Goal: Task Accomplishment & Management: Use online tool/utility

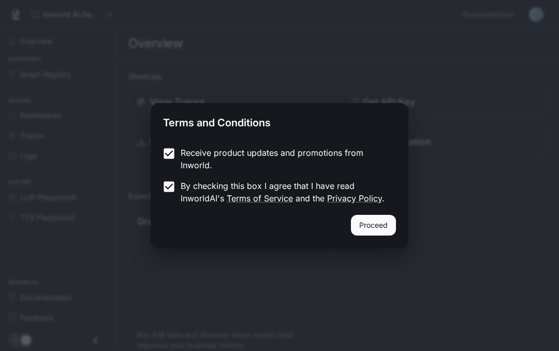
click at [386, 222] on button "Proceed" at bounding box center [373, 225] width 45 height 21
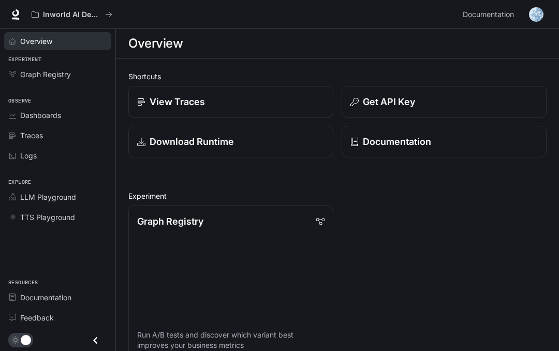
click at [28, 48] on link "Overview" at bounding box center [57, 41] width 107 height 18
click at [39, 48] on link "Overview" at bounding box center [57, 41] width 107 height 18
click at [39, 47] on link "Overview" at bounding box center [57, 41] width 107 height 18
click at [27, 77] on span "Graph Registry" at bounding box center [45, 74] width 51 height 11
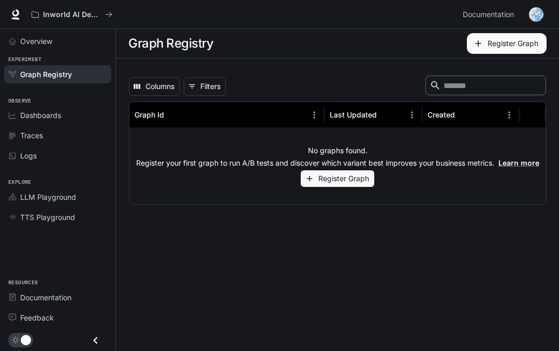
click at [33, 78] on span "Graph Registry" at bounding box center [46, 74] width 52 height 11
click at [39, 116] on span "Dashboards" at bounding box center [40, 115] width 41 height 11
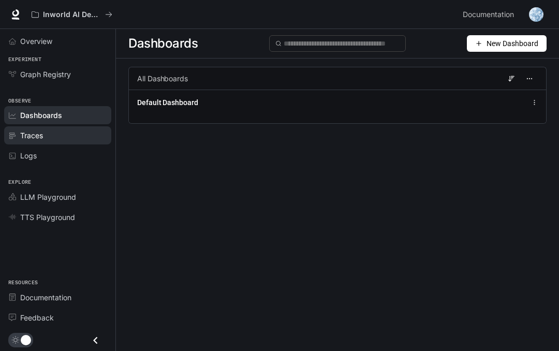
click at [37, 143] on link "Traces" at bounding box center [57, 135] width 107 height 18
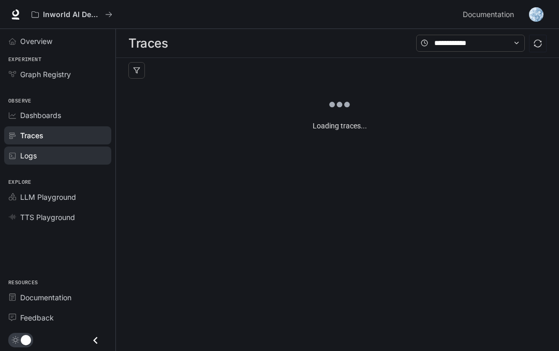
click at [28, 161] on link "Logs" at bounding box center [57, 156] width 107 height 18
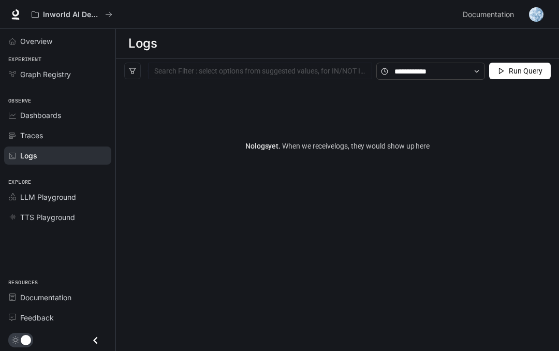
click at [20, 185] on span "Explore" at bounding box center [58, 182] width 116 height 9
click at [24, 196] on span "LLM Playground" at bounding box center [48, 197] width 56 height 11
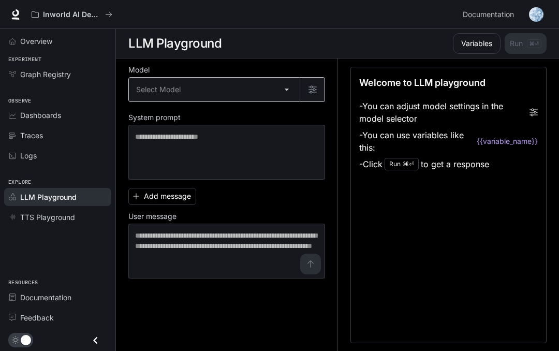
click at [290, 92] on body "Skip to main content Inworld AI Demos Documentation Documentation Portal Overvi…" at bounding box center [279, 176] width 559 height 352
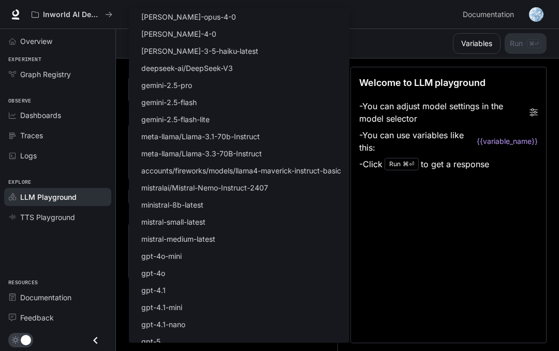
click at [416, 235] on div at bounding box center [279, 175] width 559 height 351
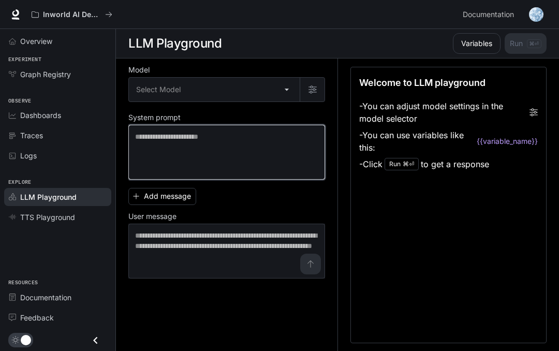
click at [295, 152] on textarea at bounding box center [226, 152] width 183 height 41
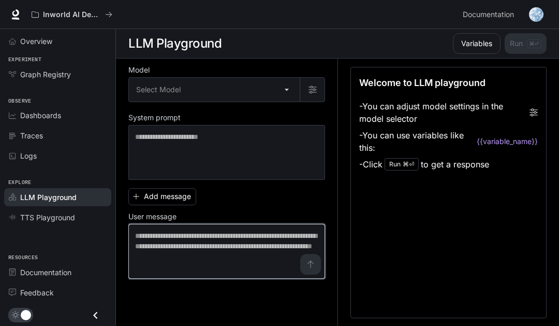
click at [175, 243] on textarea at bounding box center [226, 250] width 183 height 41
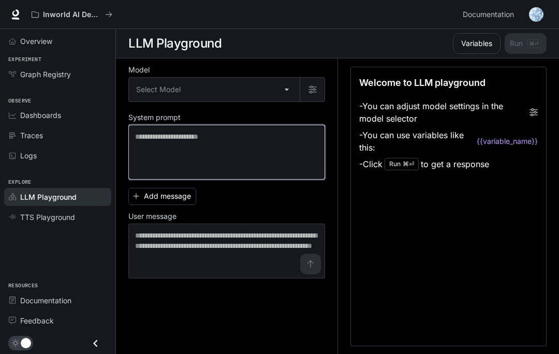
click at [137, 142] on textarea at bounding box center [226, 152] width 183 height 41
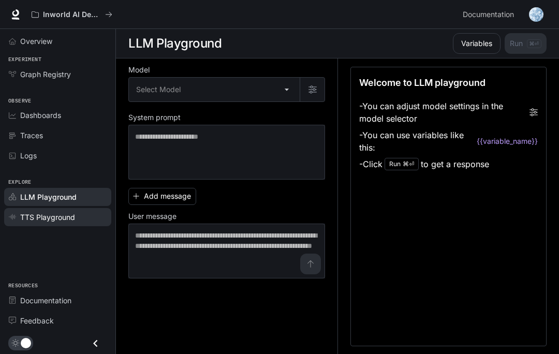
click at [28, 217] on span "TTS Playground" at bounding box center [47, 217] width 55 height 11
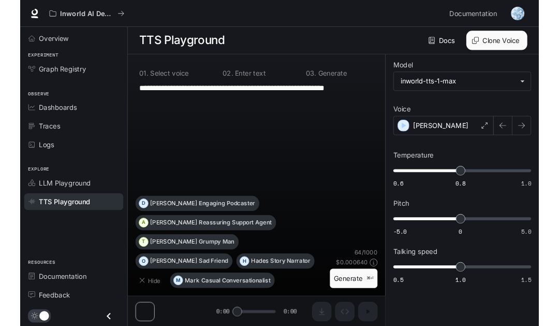
scroll to position [1, 0]
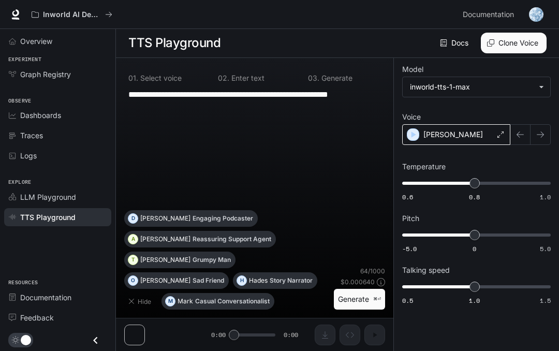
click at [478, 137] on div "[PERSON_NAME]" at bounding box center [456, 134] width 108 height 21
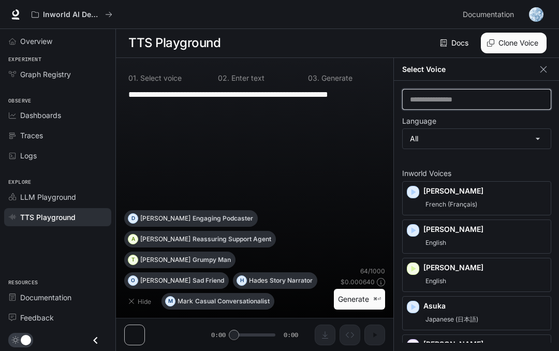
click at [449, 102] on input "text" at bounding box center [477, 99] width 148 height 10
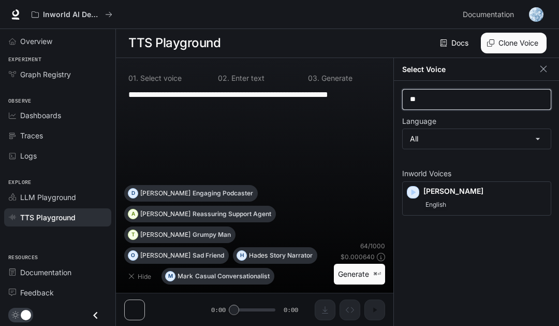
type input "*"
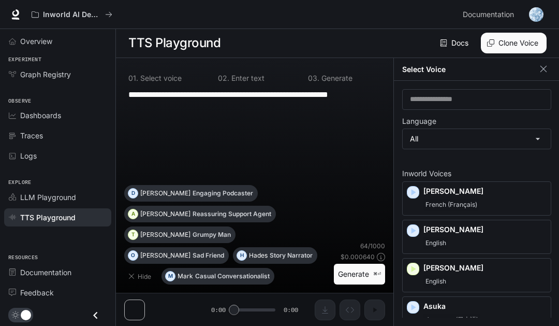
click at [331, 158] on div "**********" at bounding box center [254, 136] width 261 height 97
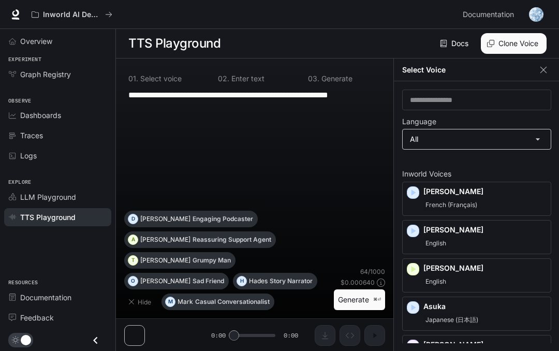
click at [463, 145] on body "**********" at bounding box center [279, 176] width 559 height 352
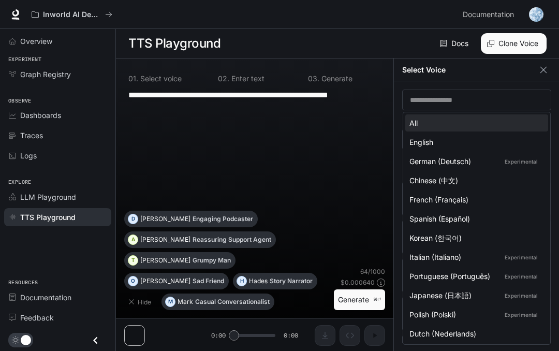
click at [453, 100] on div at bounding box center [279, 175] width 559 height 351
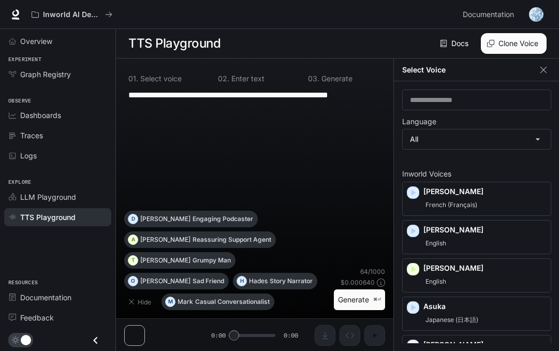
click at [290, 175] on div "**********" at bounding box center [254, 150] width 261 height 122
click at [545, 74] on icon "button" at bounding box center [544, 70] width 10 height 10
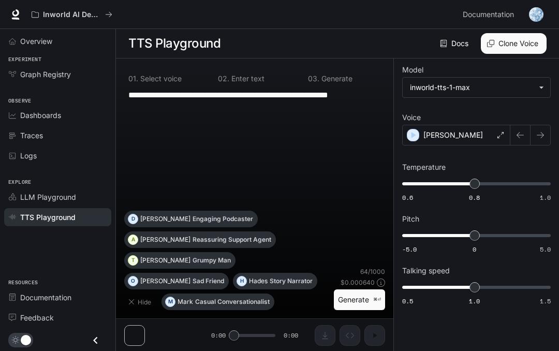
click at [149, 112] on textarea "**********" at bounding box center [254, 101] width 253 height 24
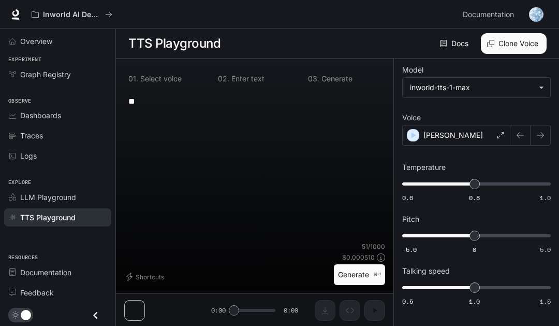
type textarea "*"
click at [503, 35] on button "Clone Voice" at bounding box center [514, 43] width 66 height 21
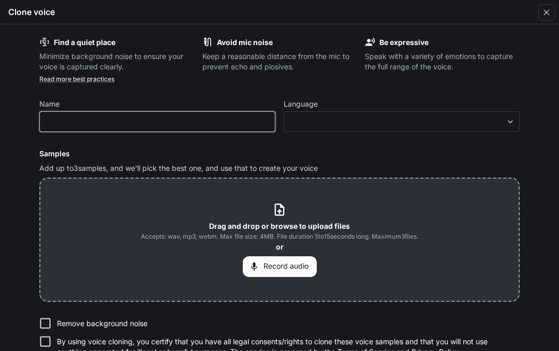
click at [66, 126] on input "text" at bounding box center [157, 122] width 235 height 10
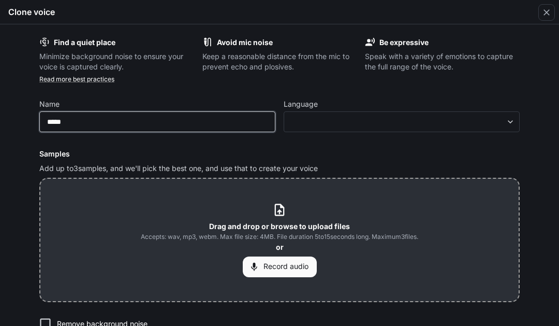
type input "*****"
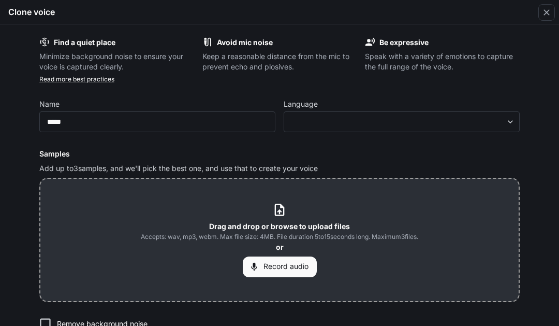
click at [329, 108] on label "Language" at bounding box center [402, 106] width 236 height 10
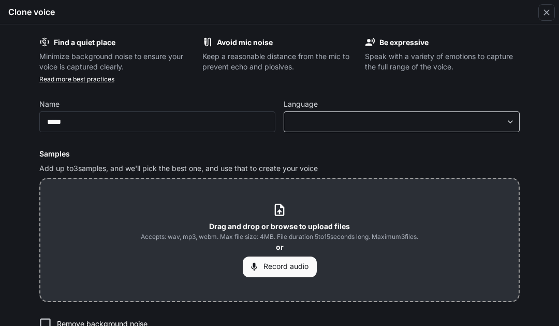
click at [315, 123] on body "**********" at bounding box center [279, 163] width 559 height 326
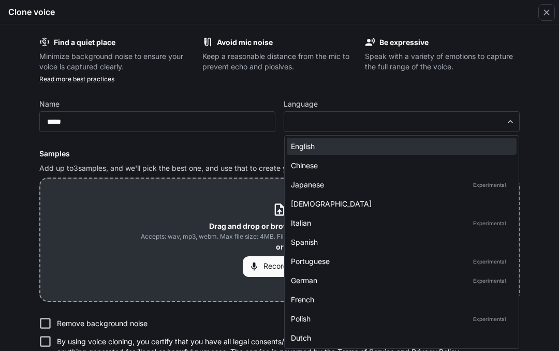
click at [322, 147] on div "English" at bounding box center [400, 146] width 218 height 11
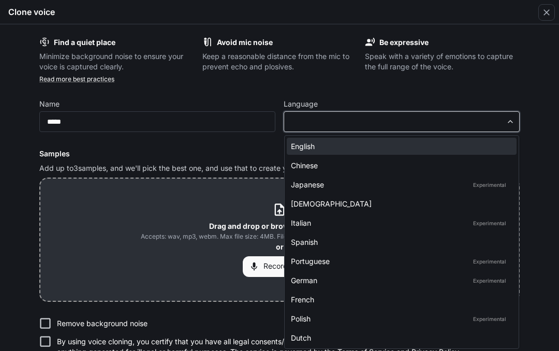
type input "*****"
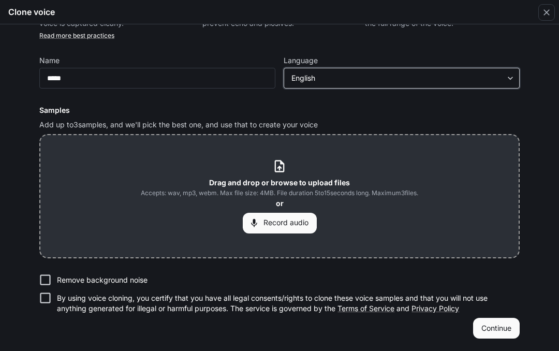
scroll to position [43, 0]
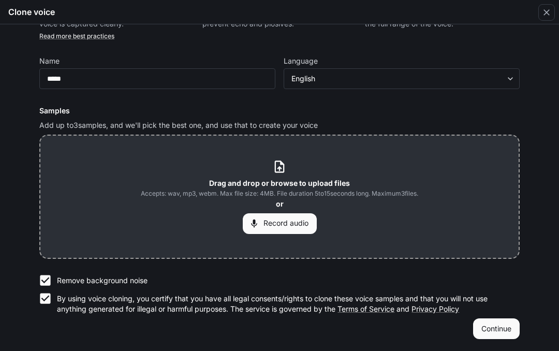
click at [284, 222] on button "Record audio" at bounding box center [280, 223] width 74 height 21
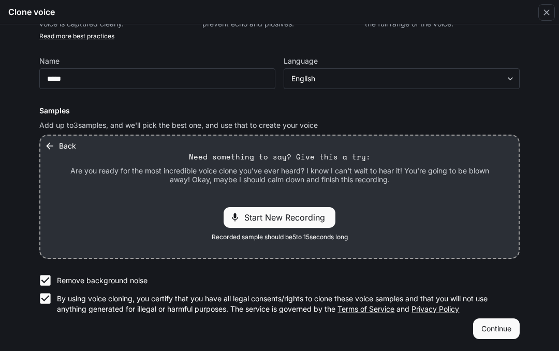
click at [271, 218] on span "Start New Recording" at bounding box center [287, 217] width 87 height 12
click at [256, 217] on span "Stop Recording" at bounding box center [268, 217] width 61 height 12
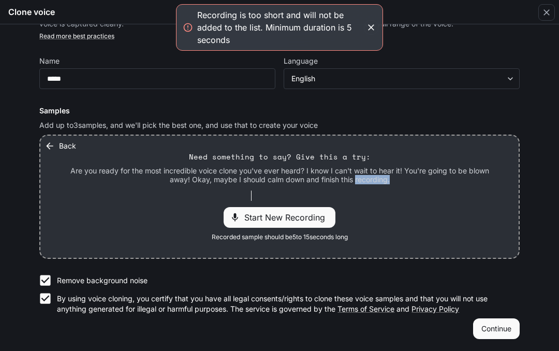
click at [444, 224] on div "Back Need something to say? Give this a try: Are you ready for the most incredi…" at bounding box center [279, 197] width 479 height 122
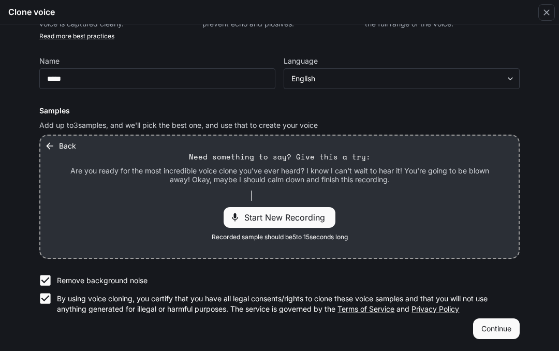
click at [398, 227] on div "Back Need something to say? Give this a try: Are you ready for the most incredi…" at bounding box center [279, 197] width 479 height 122
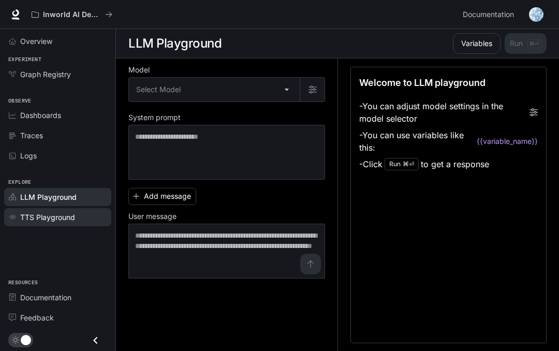
click at [67, 218] on span "TTS Playground" at bounding box center [47, 217] width 55 height 11
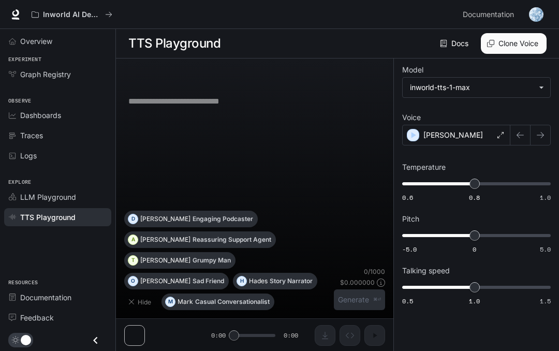
click at [508, 44] on button "Clone Voice" at bounding box center [514, 43] width 66 height 21
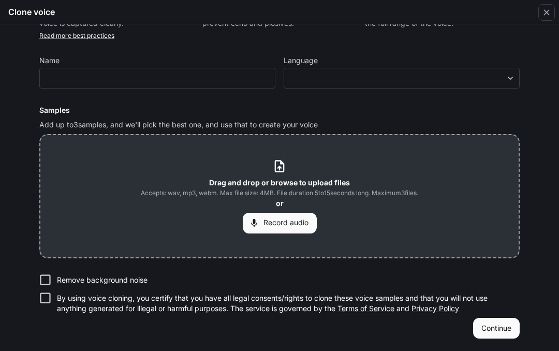
scroll to position [43, 0]
click at [23, 246] on div "Find a quiet place Minimize background noise to ensure your voice is captured c…" at bounding box center [279, 187] width 559 height 327
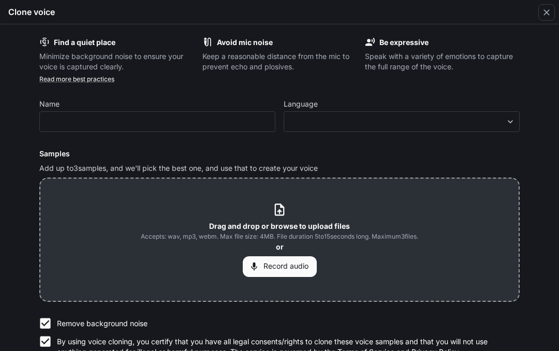
scroll to position [0, 0]
click at [518, 185] on div "Drag and drop or browse to upload files Accepts: wav, mp3, webm. Max file size:…" at bounding box center [279, 240] width 479 height 122
click at [45, 255] on div "Drag and drop or browse to upload files Accepts: wav, mp3, webm. Max file size:…" at bounding box center [279, 240] width 479 height 122
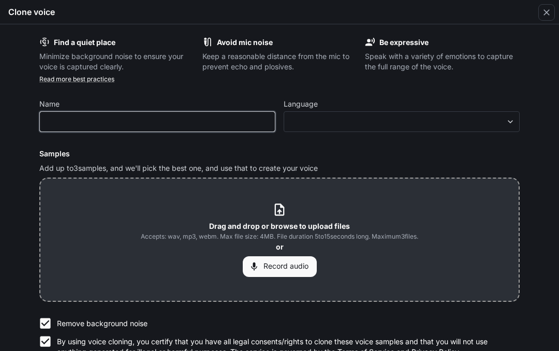
click at [85, 123] on input "text" at bounding box center [157, 122] width 235 height 10
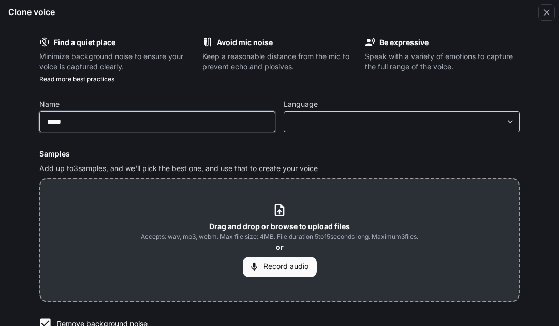
type input "*****"
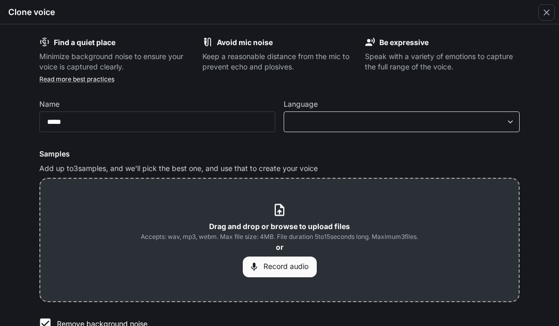
click at [329, 121] on body "**********" at bounding box center [279, 163] width 559 height 326
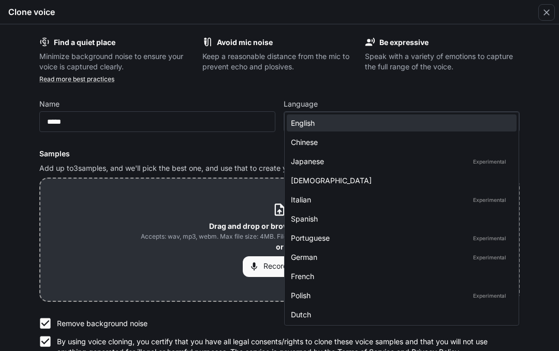
click at [311, 121] on div "English" at bounding box center [400, 123] width 218 height 11
type input "*****"
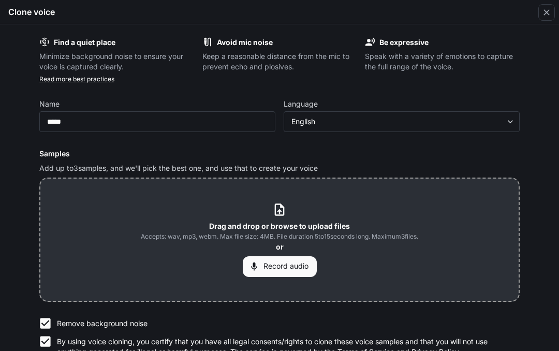
click at [469, 185] on div "Drag and drop or browse to upload files Accepts: wav, mp3, webm. Max file size:…" at bounding box center [279, 240] width 479 height 122
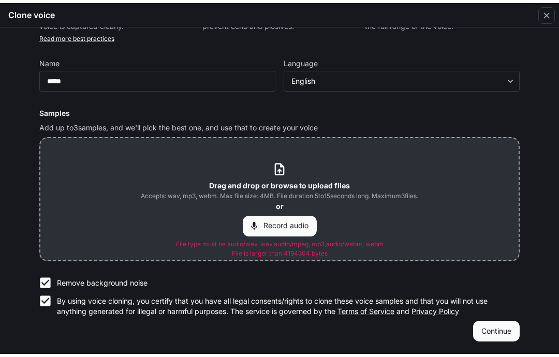
scroll to position [43, 0]
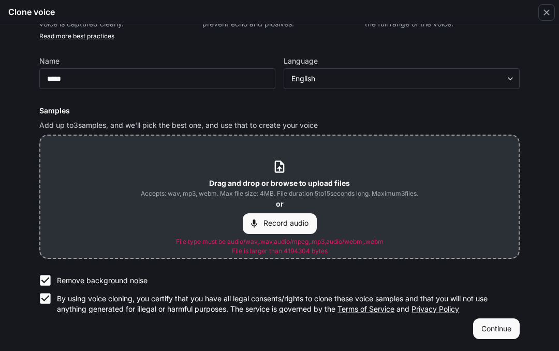
click at [410, 148] on div "Drag and drop or browse to upload files Accepts: wav, mp3, webm. Max file size:…" at bounding box center [279, 197] width 479 height 122
click at [319, 292] on label "By using voice cloning, you certify that you have all legal consents/rights to …" at bounding box center [273, 302] width 478 height 25
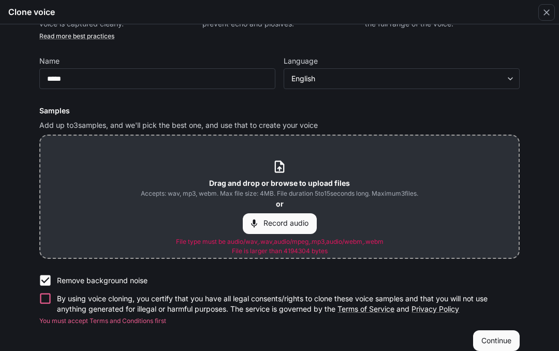
click at [325, 290] on label "By using voice cloning, you certify that you have all legal consents/rights to …" at bounding box center [273, 302] width 478 height 25
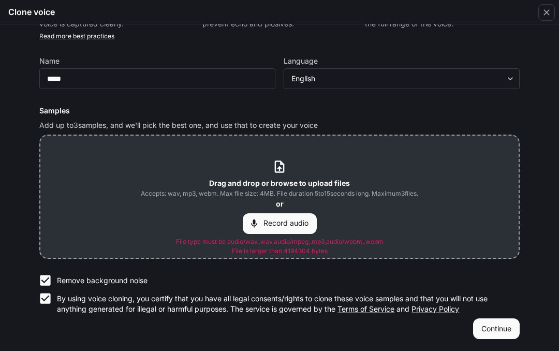
click at [502, 312] on p "By using voice cloning, you certify that you have all legal consents/rights to …" at bounding box center [284, 304] width 455 height 21
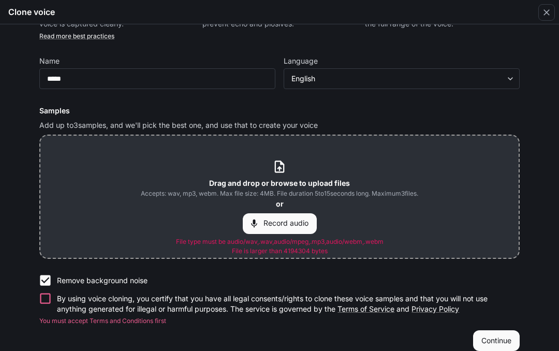
click at [472, 132] on form "Find a quiet place Minimize background noise to ensure your voice is captured c…" at bounding box center [279, 172] width 481 height 357
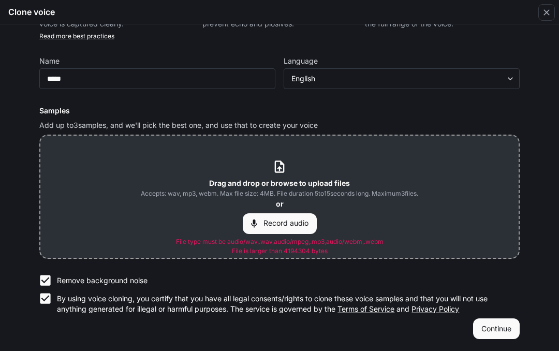
click at [492, 325] on button "Continue" at bounding box center [496, 329] width 47 height 21
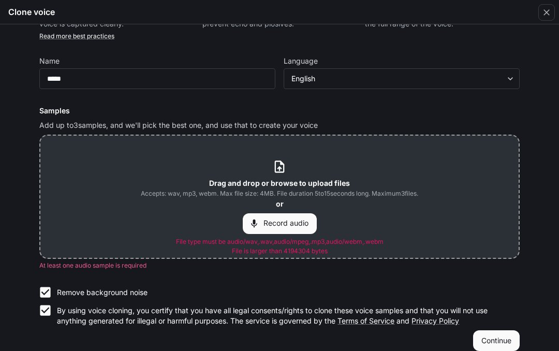
click at [480, 130] on form "Find a quiet place Minimize background noise to ensure your voice is captured c…" at bounding box center [279, 172] width 481 height 357
click at [460, 139] on div "Drag and drop or browse to upload files Accepts: wav, mp3, webm. Max file size:…" at bounding box center [279, 197] width 479 height 122
click at [488, 340] on button "Continue" at bounding box center [496, 340] width 47 height 21
click at [488, 333] on button "Continue" at bounding box center [496, 340] width 47 height 21
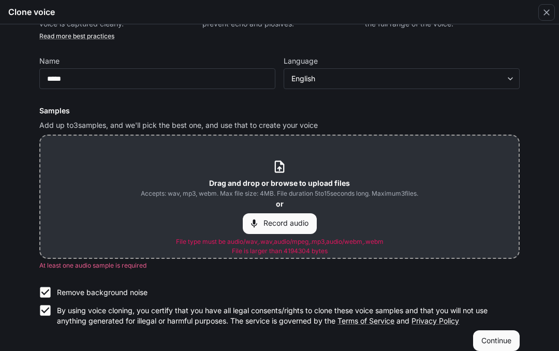
click at [502, 333] on button "Continue" at bounding box center [496, 340] width 47 height 21
click at [501, 333] on button "Continue" at bounding box center [496, 340] width 47 height 21
click at [406, 130] on form "Find a quiet place Minimize background noise to ensure your voice is captured c…" at bounding box center [279, 172] width 481 height 357
click at [396, 131] on form "Find a quiet place Minimize background noise to ensure your voice is captured c…" at bounding box center [279, 172] width 481 height 357
click at [393, 142] on div "Drag and drop or browse to upload files Accepts: wav, mp3, webm. Max file size:…" at bounding box center [279, 197] width 479 height 122
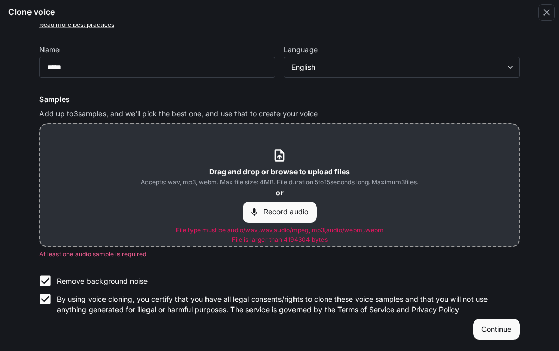
scroll to position [54, 0]
click at [393, 121] on form "Find a quiet place Minimize background noise to ensure your voice is captured c…" at bounding box center [279, 160] width 481 height 357
click at [393, 124] on div "Drag and drop or browse to upload files Accepts: wav, mp3, webm. Max file size:…" at bounding box center [279, 185] width 479 height 122
click at [434, 126] on div "Drag and drop or browse to upload files Accepts: wav, mp3, webm. Max file size:…" at bounding box center [279, 185] width 479 height 122
click at [391, 124] on div "Drag and drop or browse to upload files Accepts: wav, mp3, webm. Max file size:…" at bounding box center [279, 185] width 479 height 122
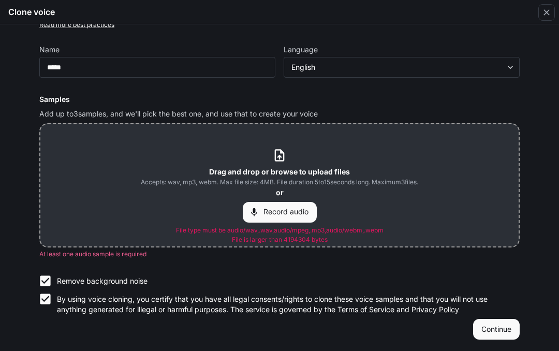
click at [502, 325] on button "Continue" at bounding box center [496, 329] width 47 height 21
click at [503, 326] on button "Continue" at bounding box center [496, 329] width 47 height 21
click at [403, 127] on div "Drag and drop or browse to upload files Accepts: wav, mp3, webm. Max file size:…" at bounding box center [279, 185] width 479 height 122
click at [494, 313] on p "By using voice cloning, you certify that you have all legal consents/rights to …" at bounding box center [284, 304] width 455 height 21
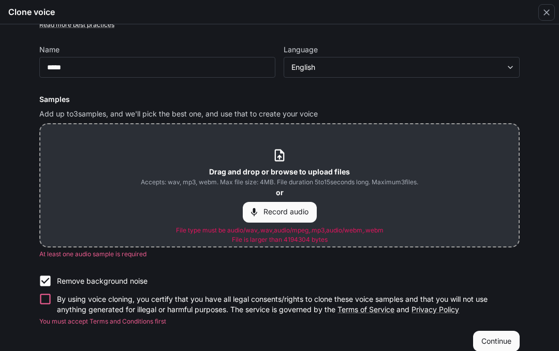
click at [508, 333] on button "Continue" at bounding box center [496, 341] width 47 height 21
click at [500, 333] on button "Continue" at bounding box center [496, 341] width 47 height 21
click at [498, 334] on button "Continue" at bounding box center [496, 341] width 47 height 21
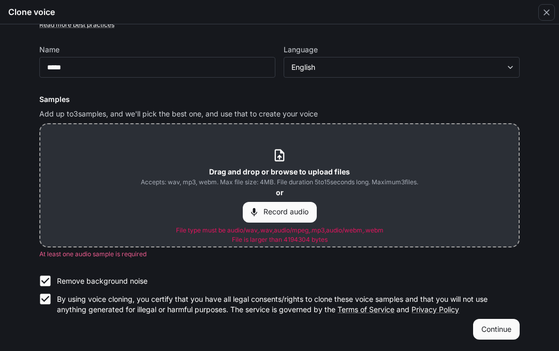
click at [367, 127] on div "Drag and drop or browse to upload files Accepts: wav, mp3, webm. Max file size:…" at bounding box center [279, 185] width 479 height 122
click at [417, 123] on div "Drag and drop or browse to upload files Accepts: wav, mp3, webm. Max file size:…" at bounding box center [279, 185] width 481 height 124
click at [500, 328] on button "Continue" at bounding box center [496, 329] width 47 height 21
click at [506, 330] on button "Continue" at bounding box center [496, 329] width 47 height 21
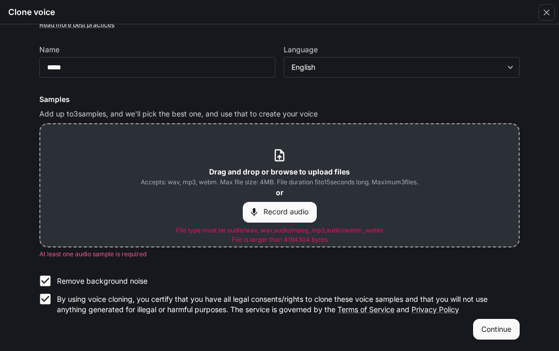
click at [501, 330] on button "Continue" at bounding box center [496, 329] width 47 height 21
click at [501, 329] on button "Continue" at bounding box center [496, 329] width 47 height 21
click at [498, 325] on button "Continue" at bounding box center [496, 329] width 47 height 21
click at [498, 324] on button "Continue" at bounding box center [496, 329] width 47 height 21
click at [497, 320] on button "Continue" at bounding box center [496, 329] width 47 height 21
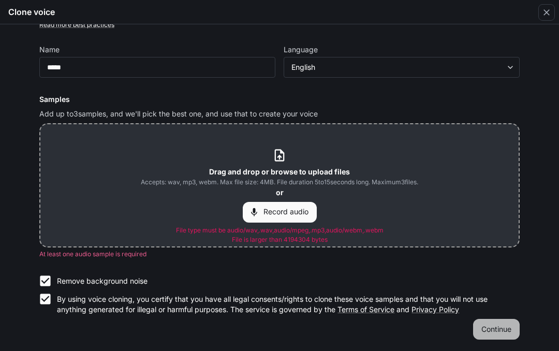
click at [497, 320] on button "Continue" at bounding box center [496, 329] width 47 height 21
click at [497, 321] on button "Continue" at bounding box center [496, 329] width 47 height 21
click at [493, 324] on button "Continue" at bounding box center [496, 329] width 47 height 21
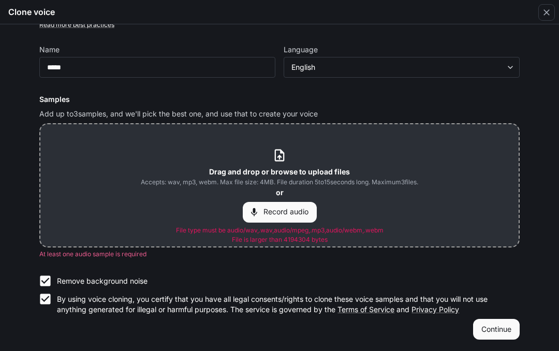
click at [488, 332] on button "Continue" at bounding box center [496, 329] width 47 height 21
click at [492, 331] on button "Continue" at bounding box center [496, 329] width 47 height 21
click at [491, 334] on button "Continue" at bounding box center [496, 329] width 47 height 21
click at [490, 333] on button "Continue" at bounding box center [496, 329] width 47 height 21
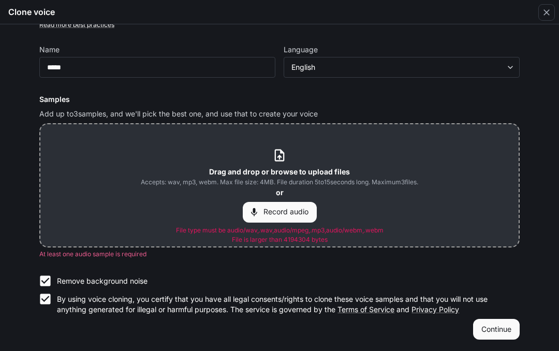
click at [487, 329] on button "Continue" at bounding box center [496, 329] width 47 height 21
click at [485, 325] on button "Continue" at bounding box center [496, 329] width 47 height 21
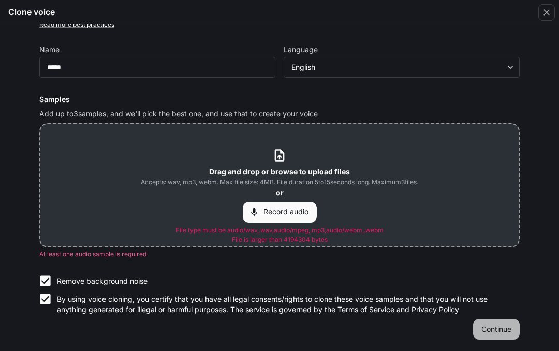
click at [485, 325] on button "Continue" at bounding box center [496, 329] width 47 height 21
click at [484, 329] on button "Continue" at bounding box center [496, 329] width 47 height 21
click at [499, 319] on button "Continue" at bounding box center [496, 329] width 47 height 21
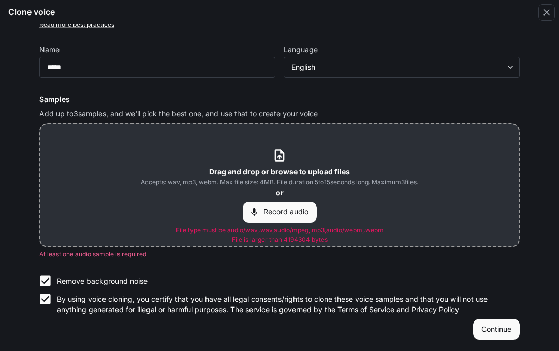
click at [505, 326] on button "Continue" at bounding box center [496, 329] width 47 height 21
click at [501, 321] on button "Continue" at bounding box center [496, 329] width 47 height 21
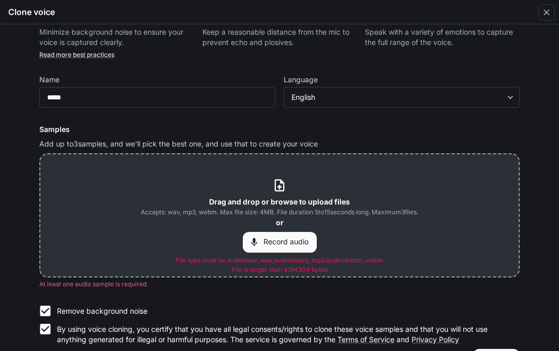
scroll to position [25, 0]
click at [378, 153] on div "Drag and drop or browse to upload files Accepts: wav, mp3, webm. Max file size:…" at bounding box center [279, 215] width 481 height 124
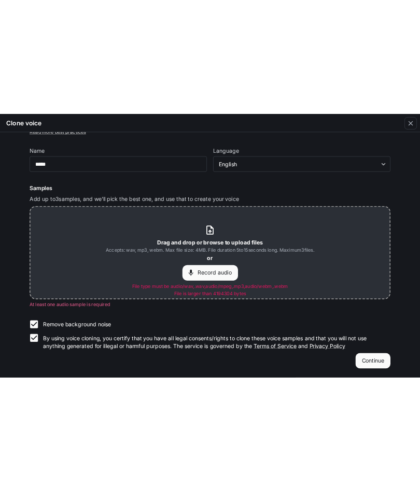
scroll to position [54, 0]
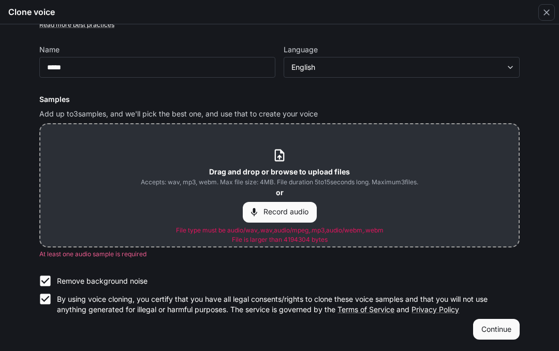
click at [495, 339] on button "Continue" at bounding box center [496, 329] width 47 height 21
click at [503, 329] on button "Continue" at bounding box center [496, 329] width 47 height 21
click at [499, 326] on button "Continue" at bounding box center [496, 329] width 47 height 21
click at [493, 326] on button "Continue" at bounding box center [496, 329] width 47 height 21
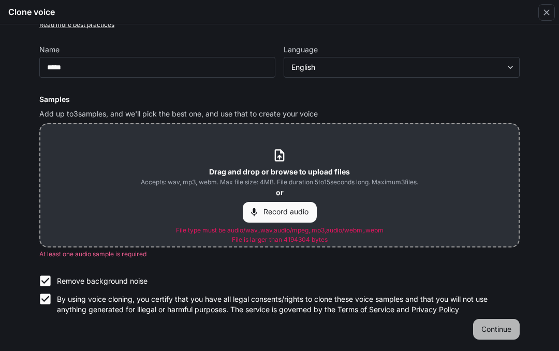
click at [493, 326] on button "Continue" at bounding box center [496, 329] width 47 height 21
click at [488, 326] on button "Continue" at bounding box center [496, 329] width 47 height 21
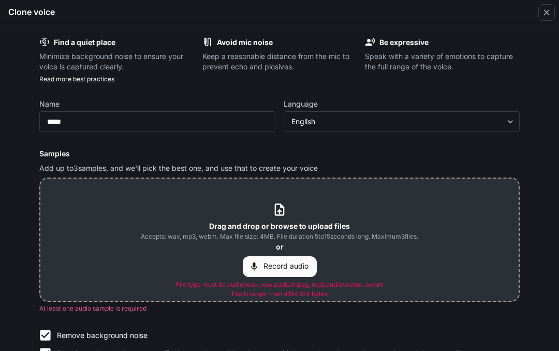
click at [309, 268] on button "Record audio" at bounding box center [280, 266] width 74 height 21
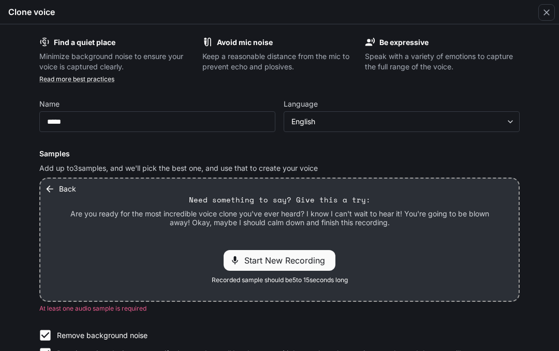
click at [306, 254] on span "Start New Recording" at bounding box center [287, 260] width 87 height 12
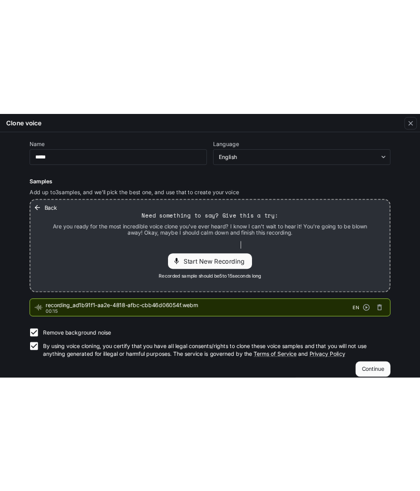
scroll to position [65, 0]
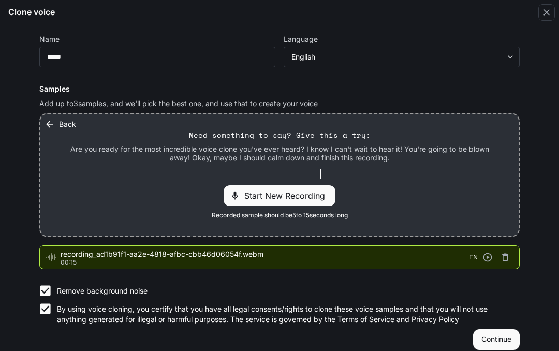
click at [500, 332] on button "Continue" at bounding box center [496, 339] width 47 height 21
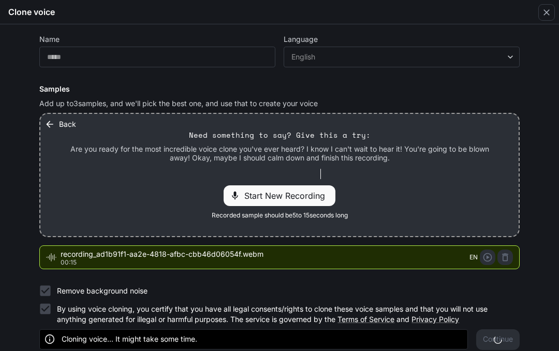
scroll to position [0, 0]
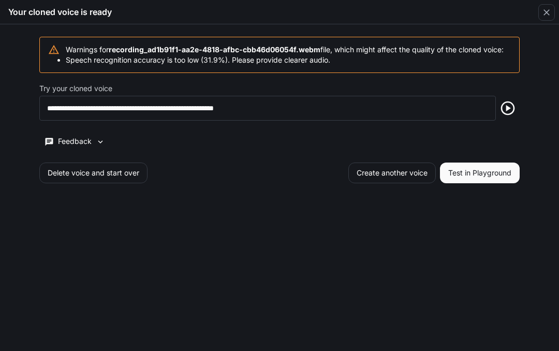
click at [493, 170] on button "Test in Playground" at bounding box center [480, 173] width 80 height 21
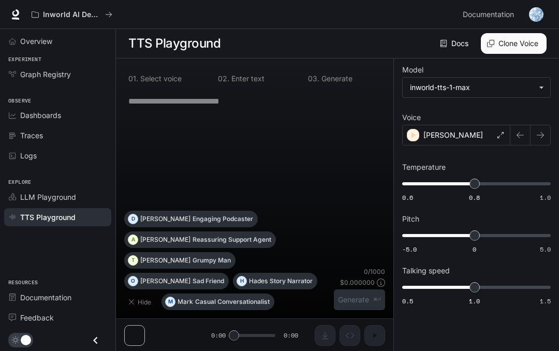
click at [191, 102] on textarea at bounding box center [254, 101] width 253 height 12
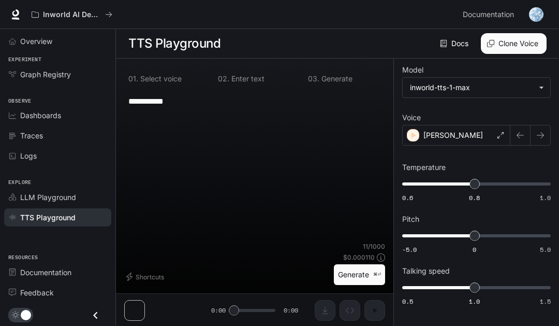
type textarea "**********"
click at [376, 273] on p "⌘⏎" at bounding box center [377, 274] width 8 height 6
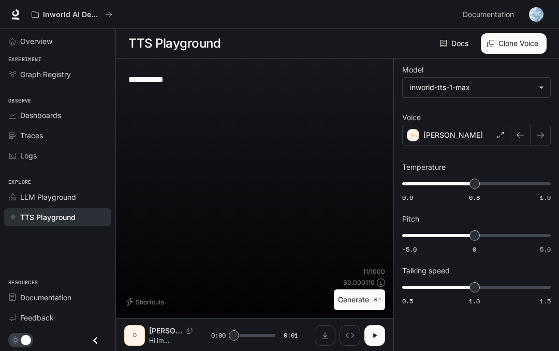
click at [377, 335] on icon "button" at bounding box center [375, 336] width 8 height 8
click at [374, 302] on p "⌘⏎" at bounding box center [377, 300] width 8 height 6
click at [380, 338] on button "button" at bounding box center [375, 335] width 21 height 21
click at [373, 340] on button "button" at bounding box center [375, 335] width 21 height 21
click at [372, 339] on icon "button" at bounding box center [375, 336] width 8 height 8
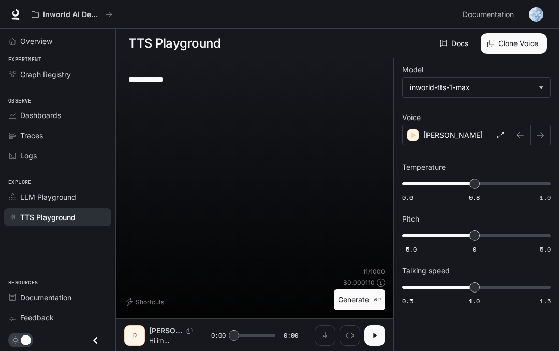
scroll to position [1, 0]
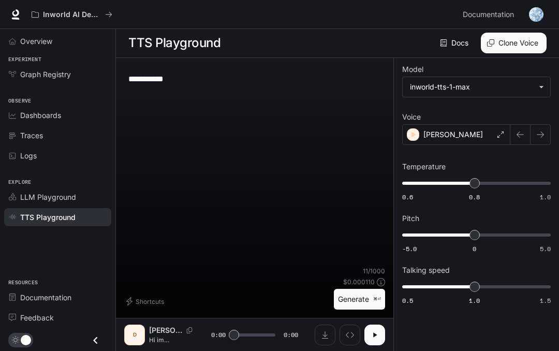
click at [377, 335] on icon "button" at bounding box center [375, 335] width 4 height 5
type input "*"
click at [178, 83] on textarea "**********" at bounding box center [254, 79] width 253 height 12
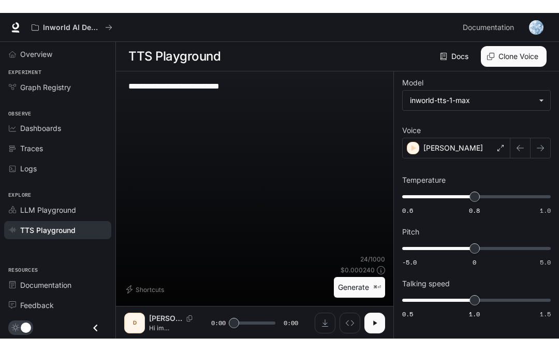
scroll to position [0, 0]
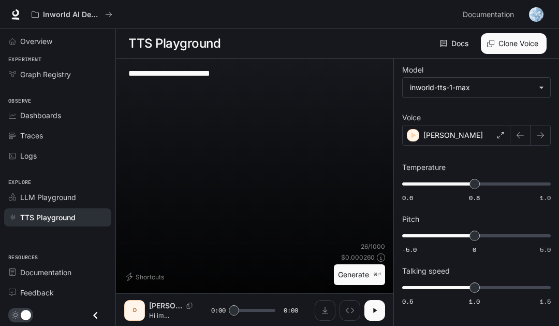
type textarea "**********"
click at [380, 271] on button "Generate ⌘⏎" at bounding box center [359, 274] width 51 height 21
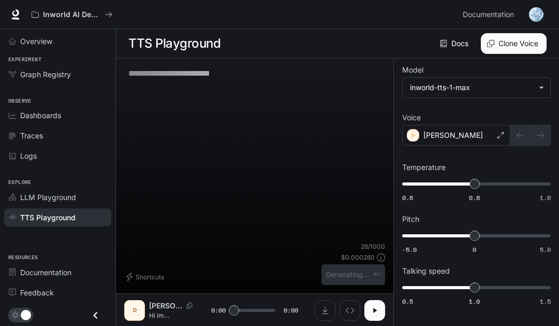
click at [380, 270] on div "26 / 1000 $ 0.000260 Generating... ⌘⏎" at bounding box center [354, 263] width 64 height 43
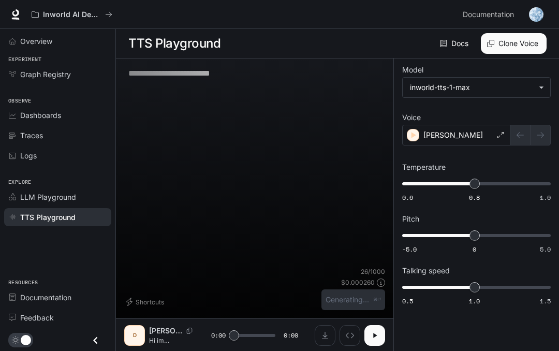
click at [370, 277] on div "26 / 1000 $ 0.000260 Generating... ⌘⏎" at bounding box center [354, 288] width 64 height 43
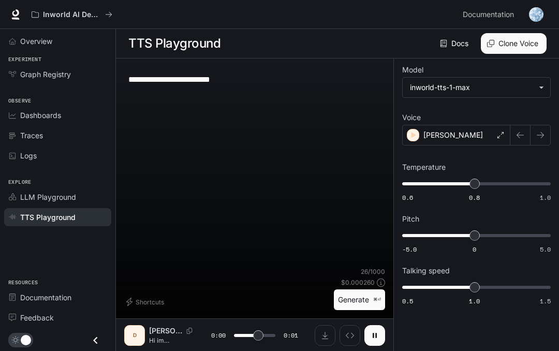
click at [381, 335] on button "button" at bounding box center [375, 335] width 21 height 21
click at [384, 342] on button "button" at bounding box center [375, 335] width 21 height 21
click at [374, 341] on button "button" at bounding box center [375, 335] width 21 height 21
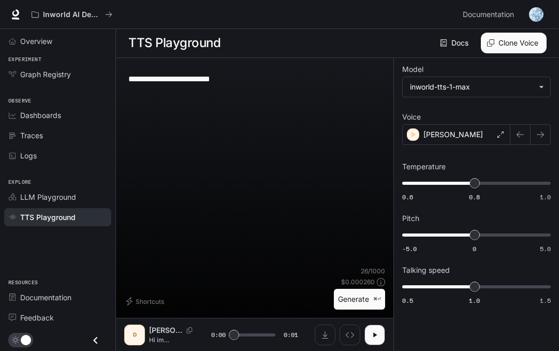
click at [367, 308] on button "Generate ⌘⏎" at bounding box center [359, 299] width 51 height 21
click at [296, 233] on div "**********" at bounding box center [254, 166] width 261 height 200
click at [534, 139] on button "button" at bounding box center [540, 134] width 21 height 21
click at [514, 131] on button "button" at bounding box center [520, 134] width 21 height 21
click at [535, 129] on button "button" at bounding box center [540, 134] width 21 height 21
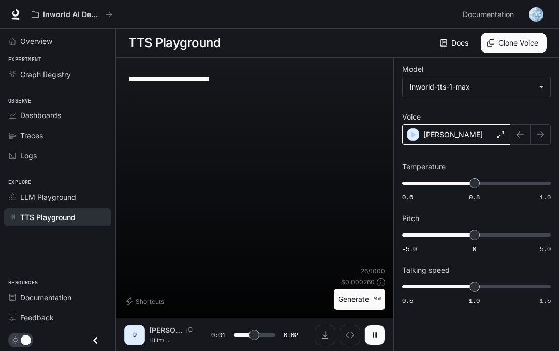
click at [510, 138] on div "[PERSON_NAME]" at bounding box center [456, 134] width 108 height 21
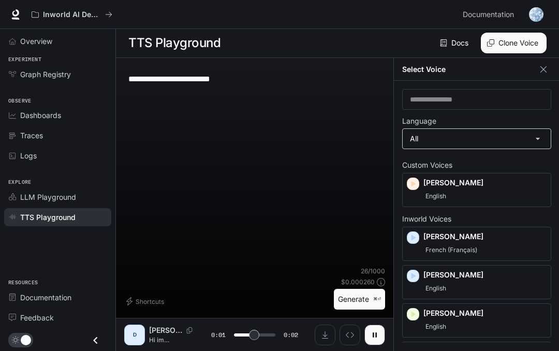
click at [521, 134] on body "**********" at bounding box center [279, 175] width 559 height 352
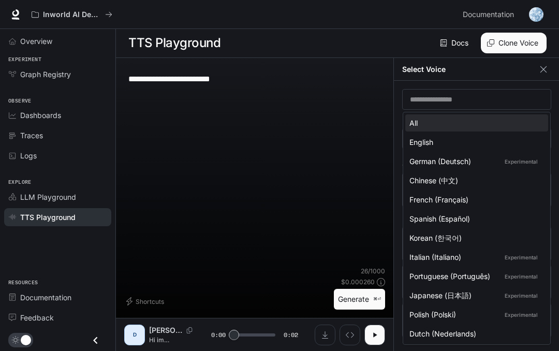
click at [545, 71] on div at bounding box center [279, 175] width 559 height 351
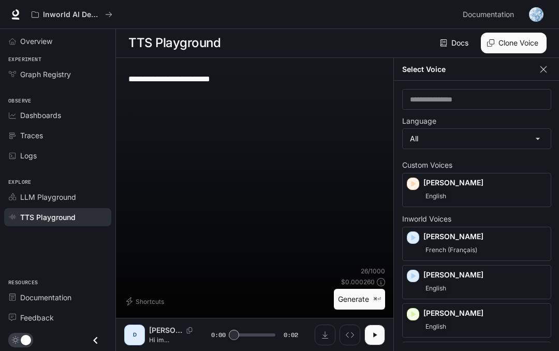
click at [540, 76] on button "button" at bounding box center [544, 70] width 16 height 16
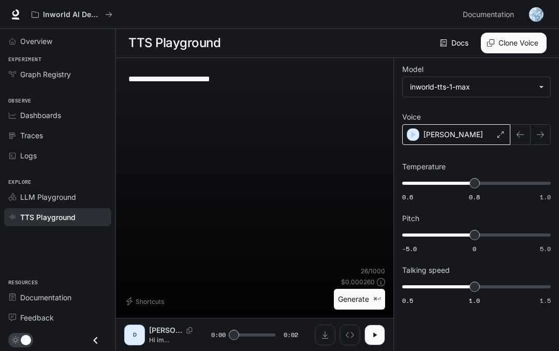
click at [495, 135] on div "[PERSON_NAME]" at bounding box center [456, 134] width 108 height 21
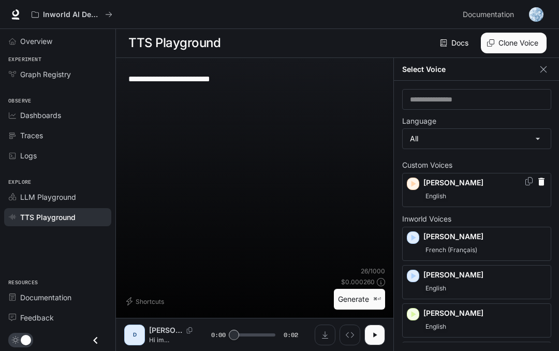
click at [538, 77] on div "Select Voice" at bounding box center [477, 69] width 166 height 23
click at [544, 68] on icon "button" at bounding box center [544, 69] width 10 height 10
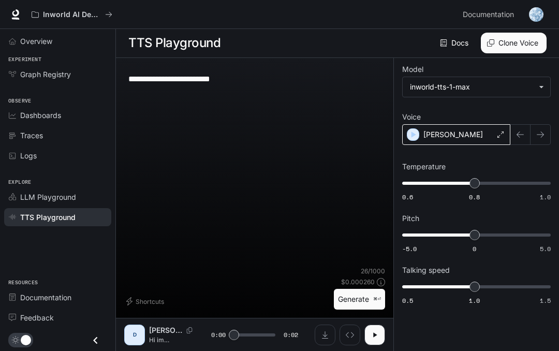
click at [476, 132] on div "[PERSON_NAME]" at bounding box center [456, 134] width 108 height 21
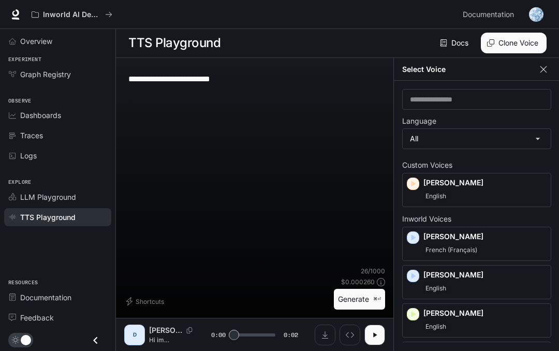
click at [537, 66] on button "button" at bounding box center [544, 70] width 16 height 16
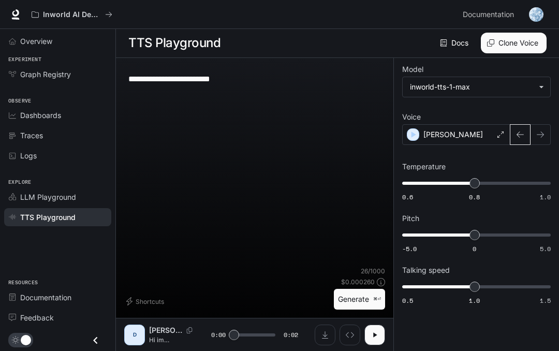
click at [520, 133] on icon "button" at bounding box center [520, 135] width 8 height 8
click at [370, 302] on button "Generate ⌘⏎" at bounding box center [359, 299] width 51 height 21
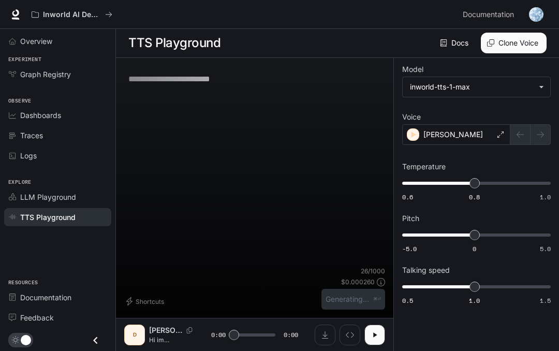
click at [369, 301] on div "26 / 1000 $ 0.000260 Generating... ⌘⏎" at bounding box center [354, 288] width 64 height 43
click at [369, 298] on div "26 / 1000 $ 0.000260 Generating... ⌘⏎" at bounding box center [354, 288] width 64 height 43
click at [370, 300] on div "26 / 1000 $ 0.000260 Generating... ⌘⏎" at bounding box center [354, 288] width 64 height 43
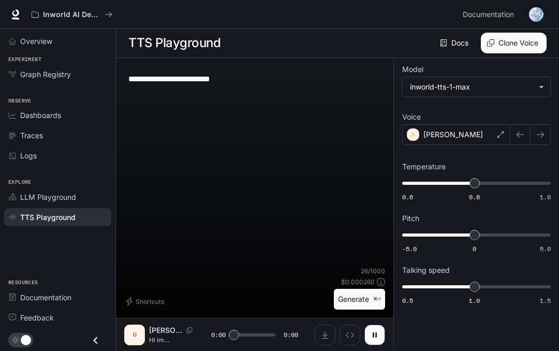
click at [370, 299] on button "Generate ⌘⏎" at bounding box center [359, 299] width 51 height 21
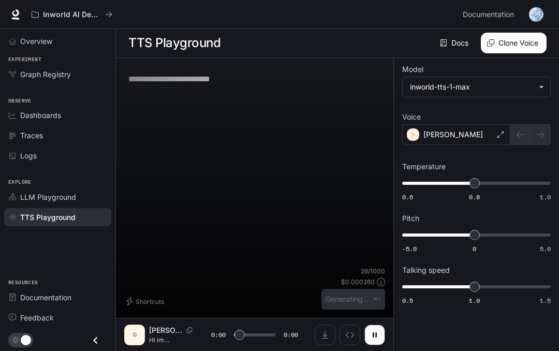
click at [372, 297] on div "26 / 1000 $ 0.000260 Generating... ⌘⏎" at bounding box center [354, 288] width 64 height 43
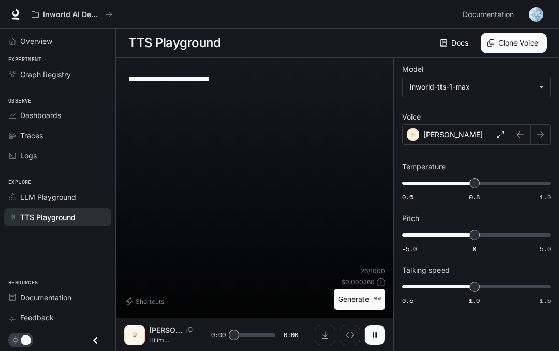
type input "***"
type input "*"
click at [487, 290] on span "0.5 1.0 1.5 1" at bounding box center [474, 287] width 145 height 23
type input "***"
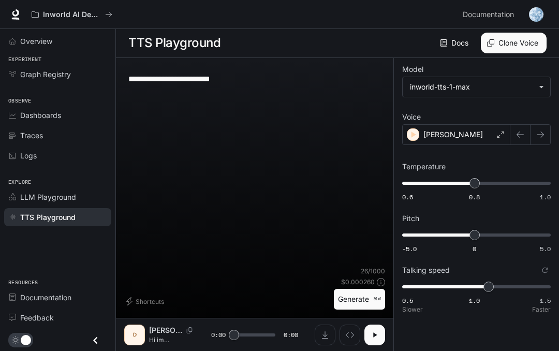
click at [381, 339] on button "button" at bounding box center [375, 335] width 21 height 21
click at [428, 134] on p "[PERSON_NAME]" at bounding box center [454, 134] width 60 height 10
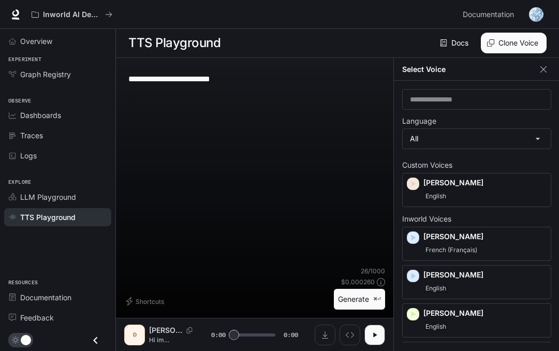
click at [418, 183] on icon "button" at bounding box center [413, 184] width 10 height 10
click at [415, 182] on icon "button" at bounding box center [413, 184] width 10 height 10
click at [413, 240] on icon "button" at bounding box center [413, 238] width 10 height 10
click at [419, 184] on div "button" at bounding box center [413, 183] width 11 height 11
click at [442, 188] on p "[PERSON_NAME]" at bounding box center [485, 183] width 123 height 10
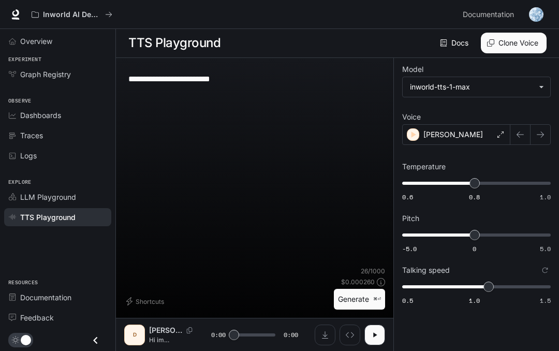
scroll to position [0, 0]
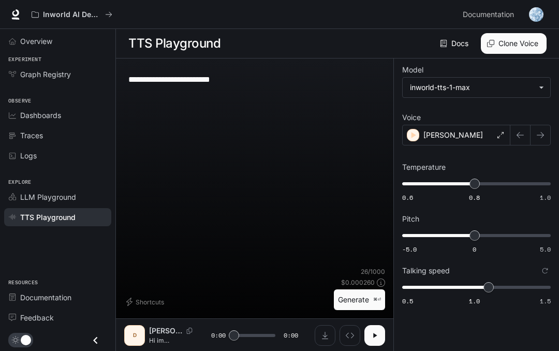
click at [376, 338] on icon "button" at bounding box center [375, 336] width 8 height 8
type input "*"
